Goal: Task Accomplishment & Management: Use online tool/utility

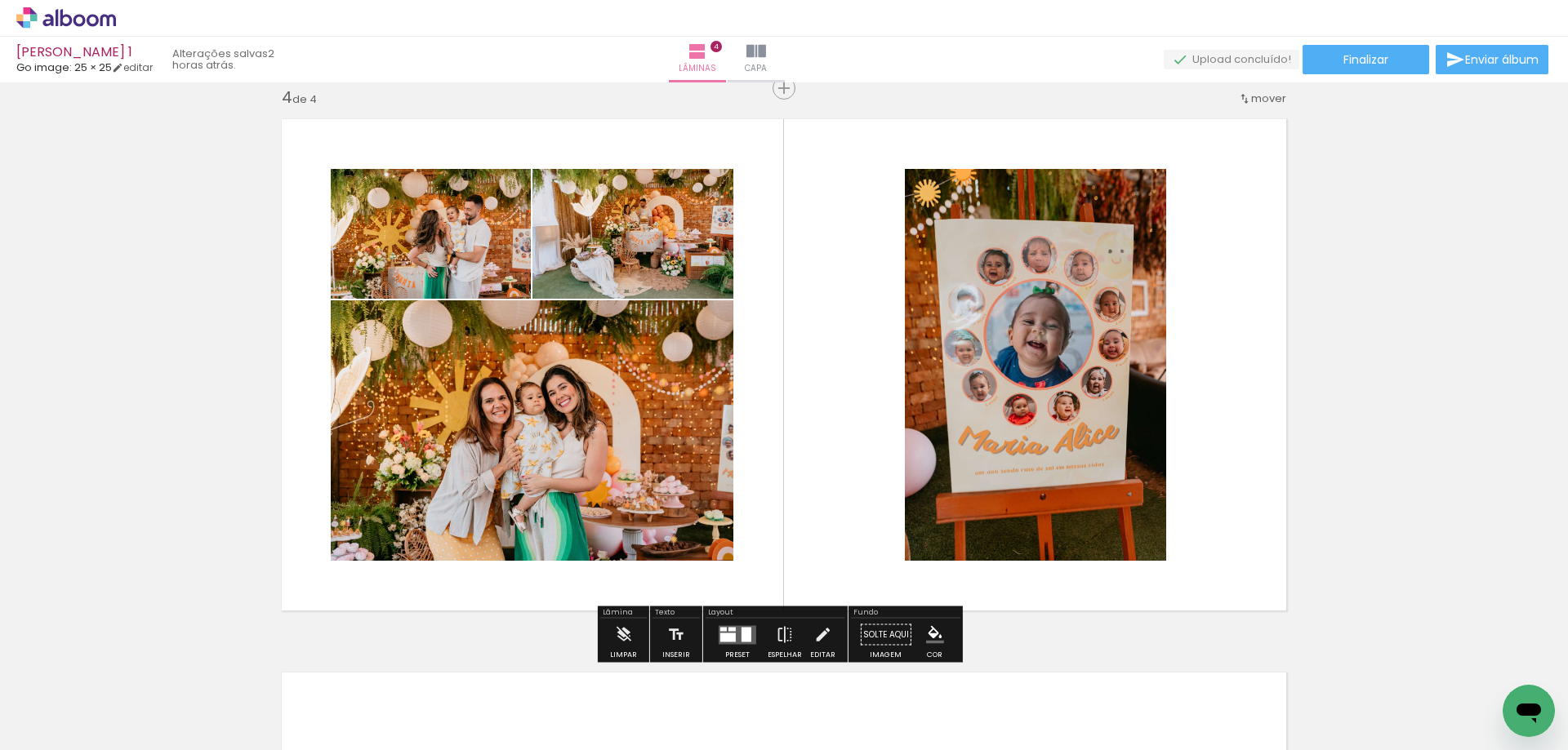
scroll to position [0, 2321]
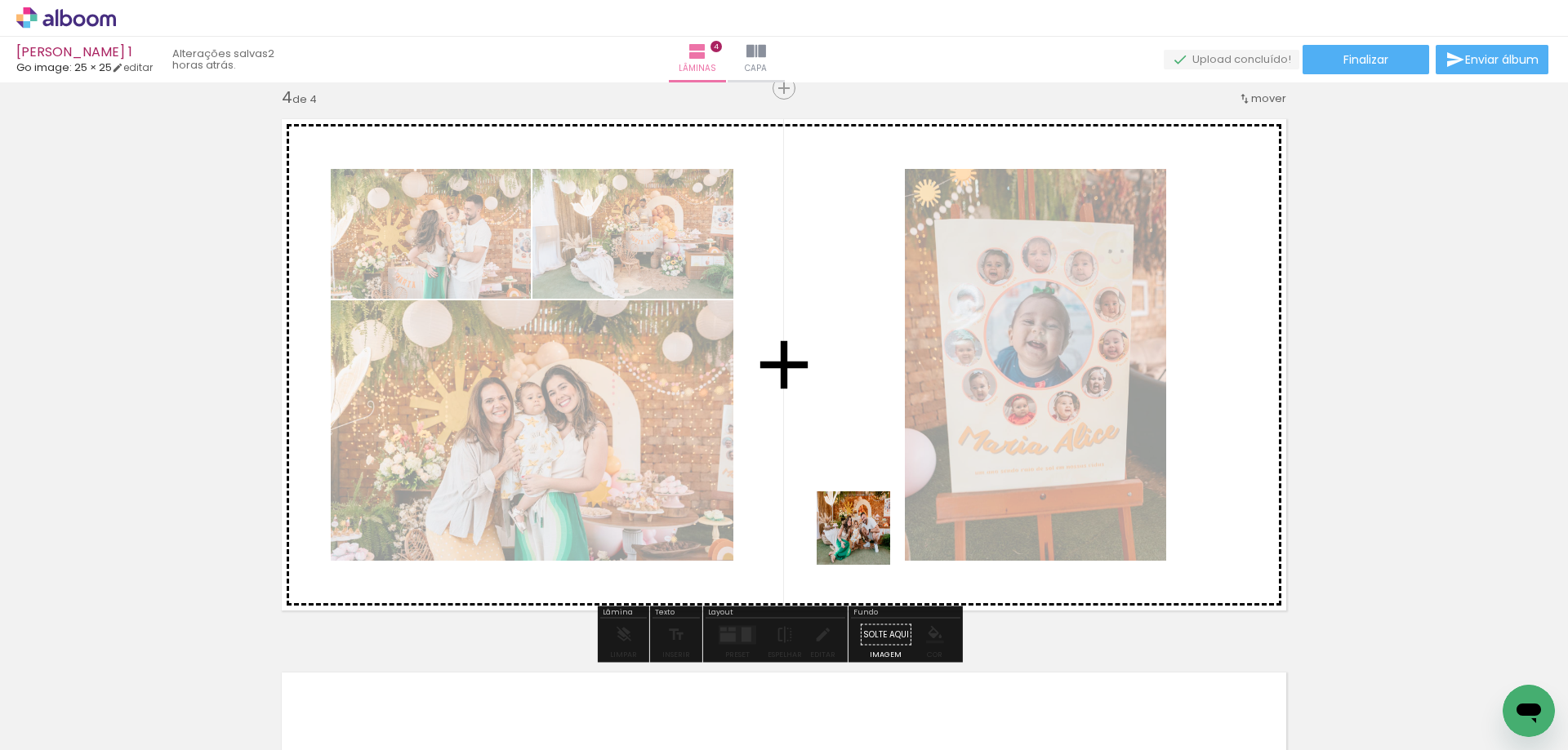
drag, startPoint x: 1492, startPoint y: 674, endPoint x: 841, endPoint y: 535, distance: 665.7
click at [842, 534] on quentale-workspace at bounding box center [784, 375] width 1568 height 750
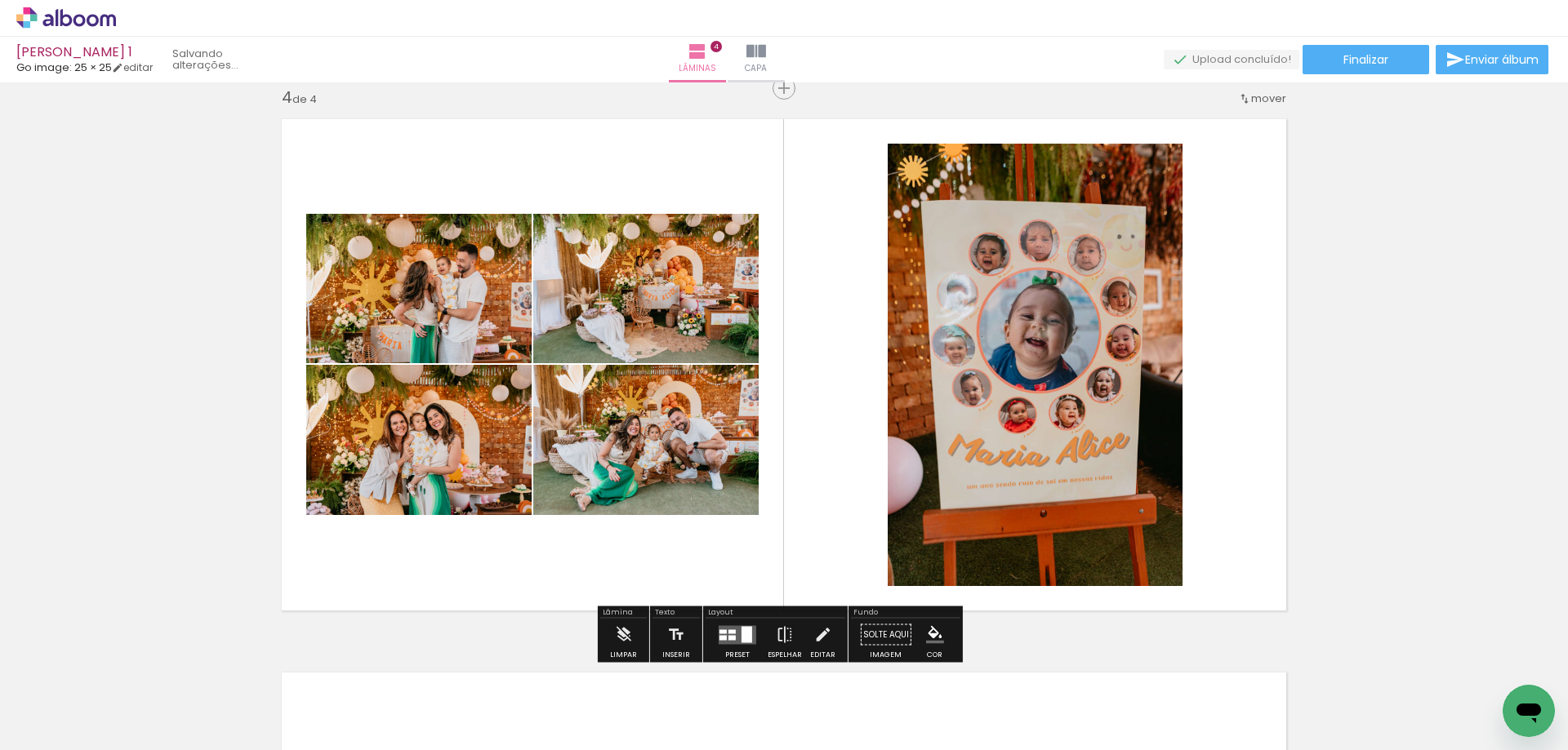
scroll to position [0, 2229]
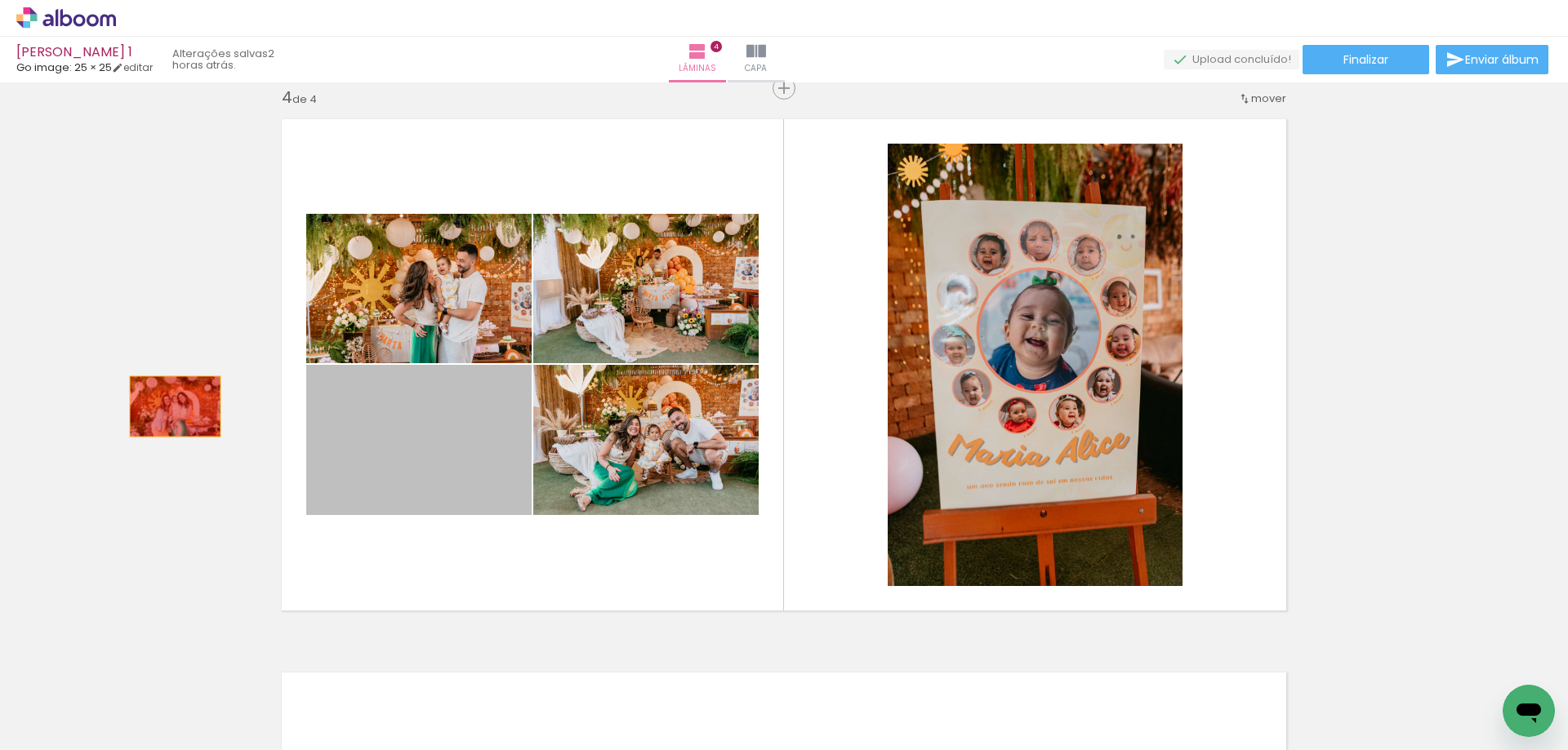
drag, startPoint x: 458, startPoint y: 444, endPoint x: 169, endPoint y: 395, distance: 293.1
